Goal: Information Seeking & Learning: Learn about a topic

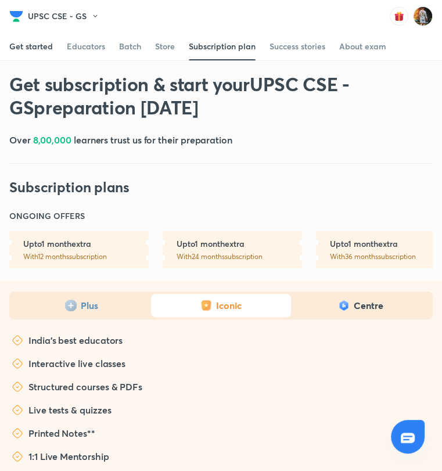
click at [42, 39] on link "Get started" at bounding box center [31, 46] width 44 height 28
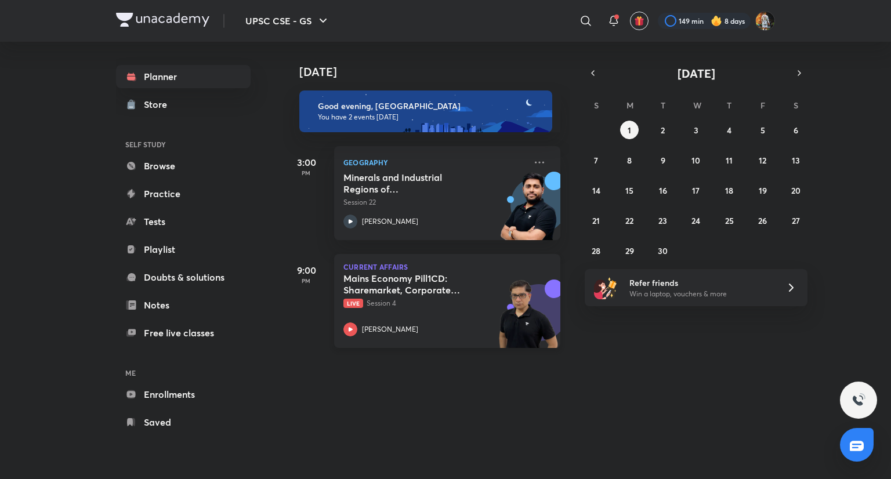
click at [422, 310] on div "Mains Economy Pill1CD: Sharemarket, Corporate Governance, Insurance Pension Fin…" at bounding box center [435, 305] width 182 height 64
